Goal: Task Accomplishment & Management: Manage account settings

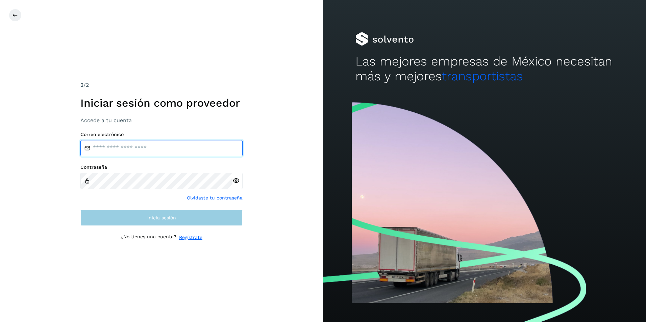
type input "**********"
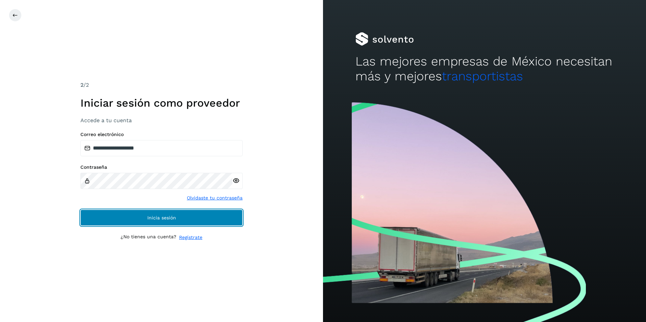
click at [157, 213] on button "Inicia sesión" at bounding box center [161, 218] width 162 height 16
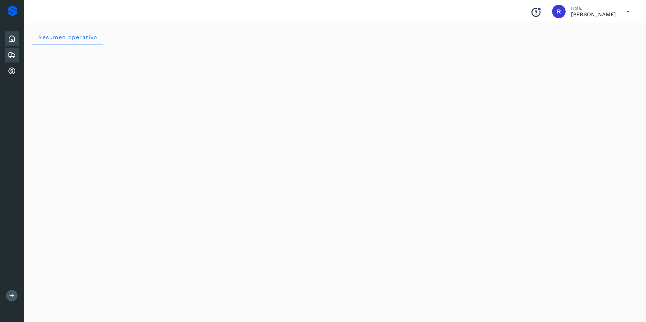
click at [15, 57] on icon at bounding box center [12, 55] width 8 height 8
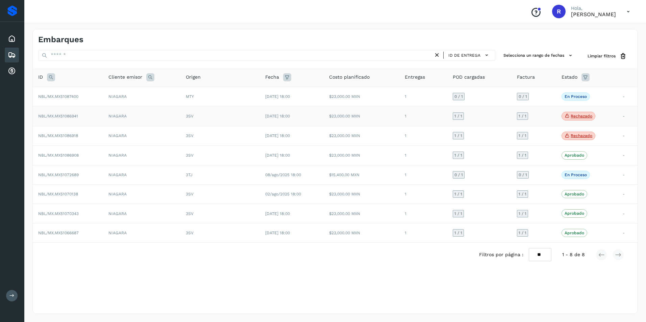
click at [581, 116] on p "Rechazado" at bounding box center [582, 116] width 22 height 5
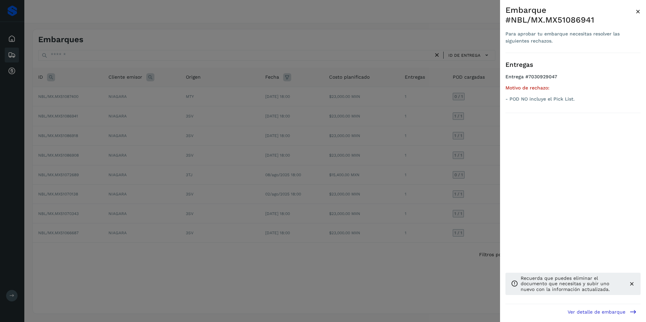
click at [638, 12] on span "×" at bounding box center [638, 11] width 5 height 9
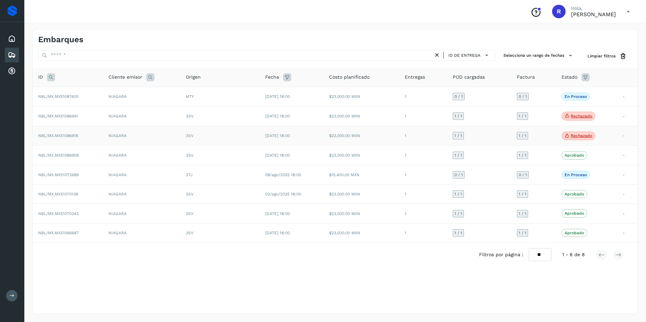
click at [584, 138] on p "Rechazado" at bounding box center [582, 135] width 22 height 5
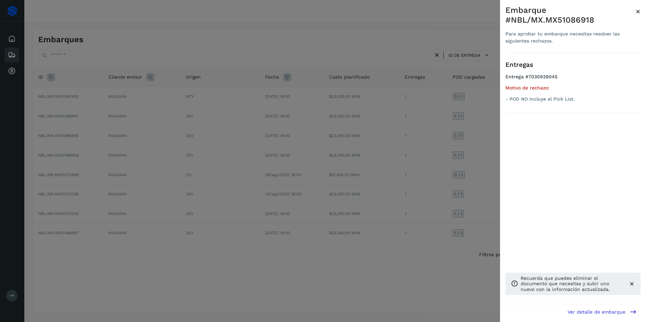
click at [465, 63] on div at bounding box center [323, 161] width 646 height 322
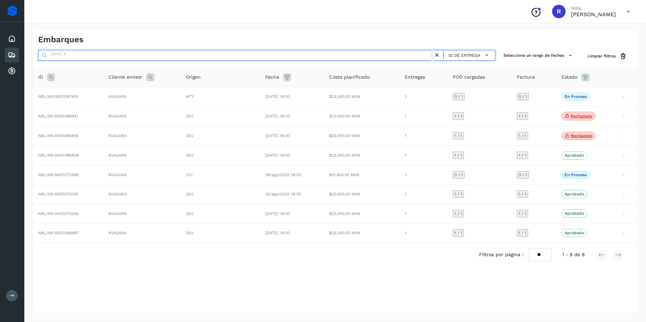
click at [119, 58] on input "text" at bounding box center [235, 55] width 395 height 11
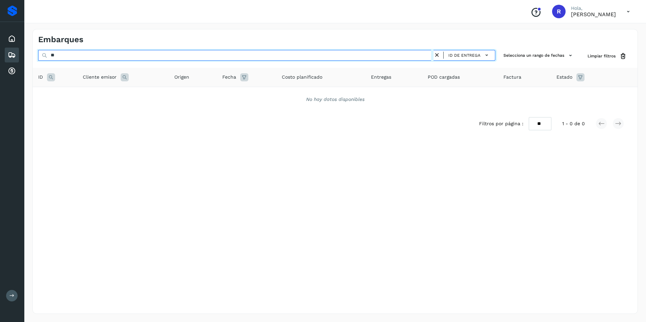
type input "*"
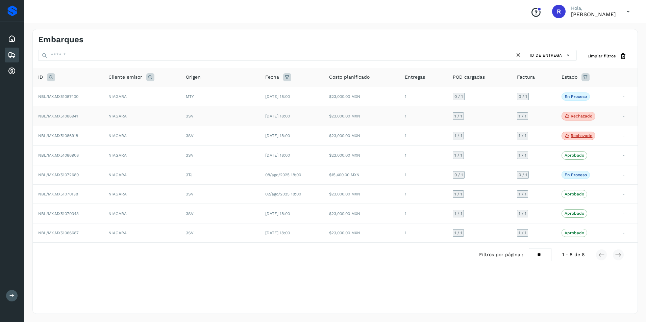
click at [575, 117] on p "Rechazado" at bounding box center [582, 116] width 22 height 5
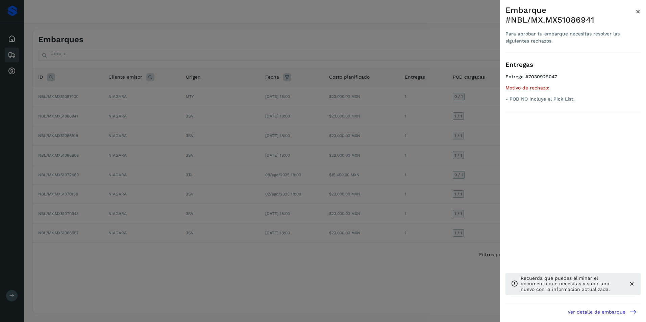
click at [638, 11] on span "×" at bounding box center [638, 11] width 5 height 9
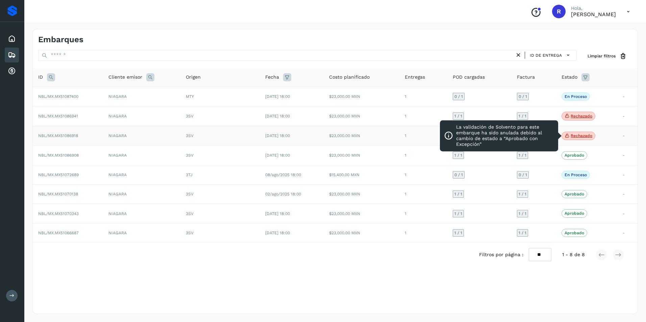
click at [578, 137] on p "Rechazado" at bounding box center [582, 135] width 22 height 5
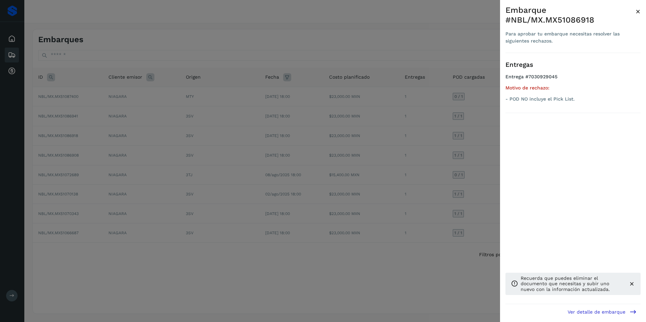
click at [374, 28] on div at bounding box center [323, 161] width 646 height 322
